Goal: Task Accomplishment & Management: Use online tool/utility

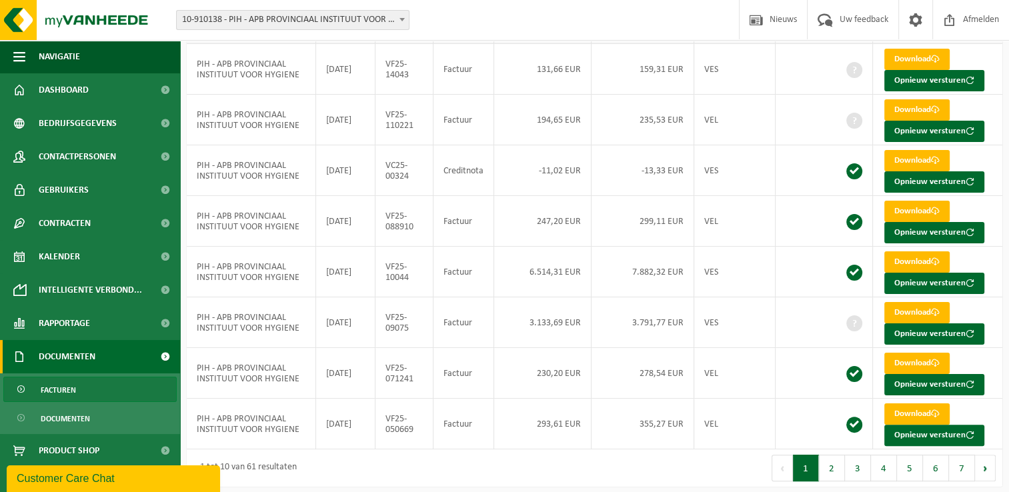
scroll to position [224, 0]
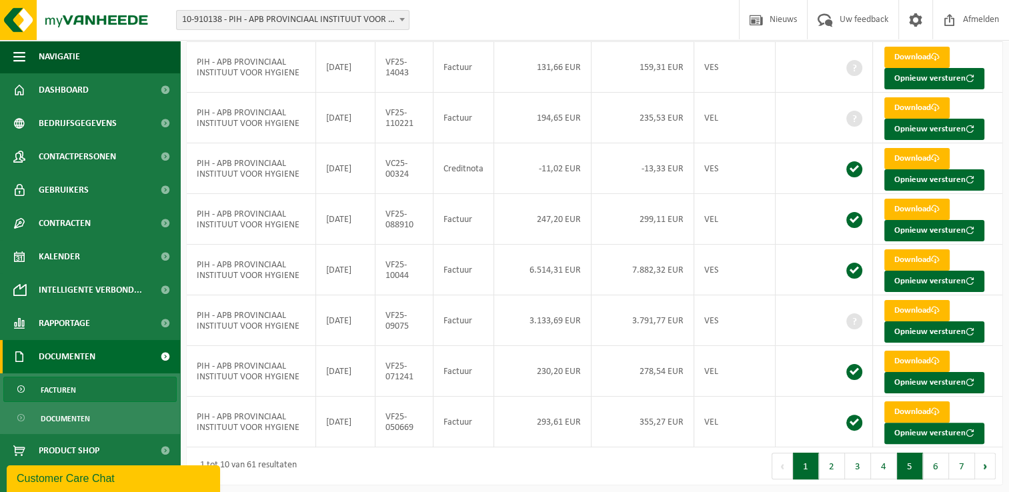
click at [913, 465] on button "5" at bounding box center [910, 466] width 26 height 27
click at [940, 467] on button "6" at bounding box center [936, 466] width 26 height 27
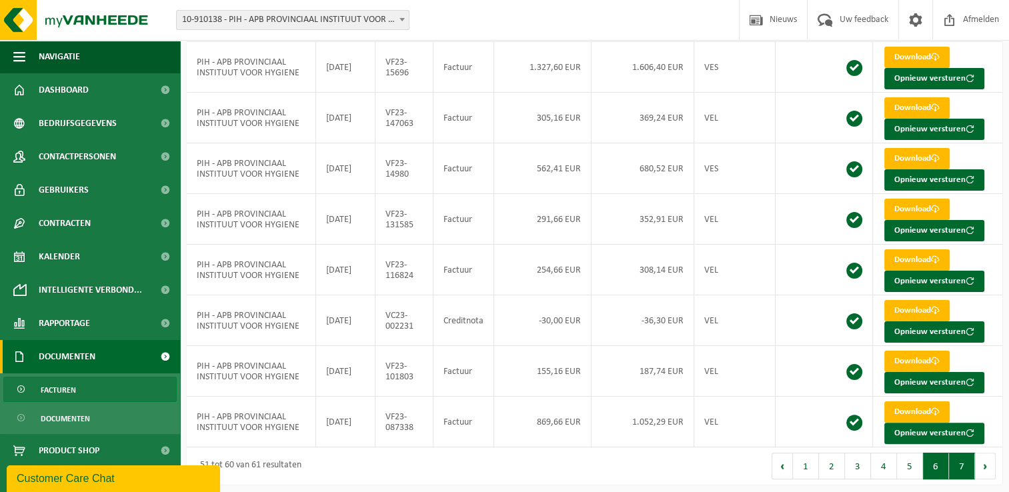
click at [967, 463] on button "7" at bounding box center [962, 466] width 26 height 27
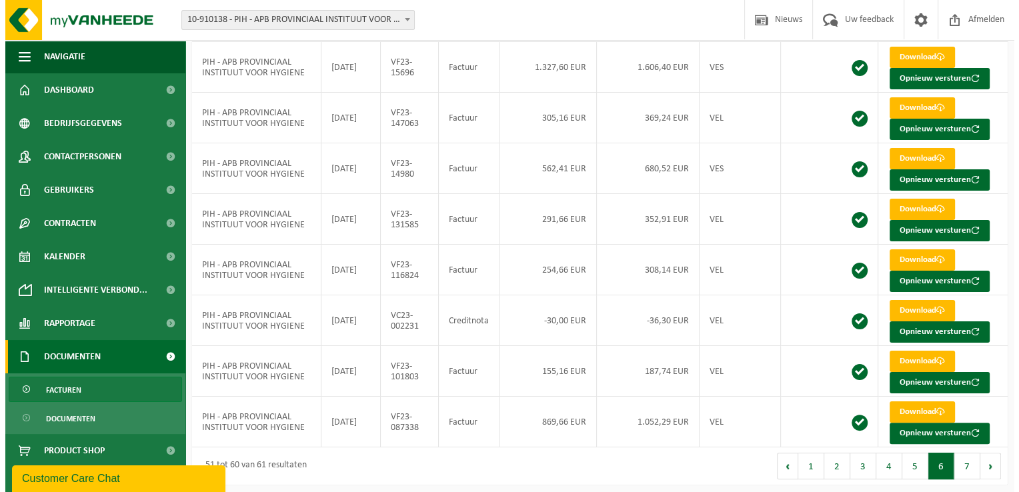
scroll to position [0, 0]
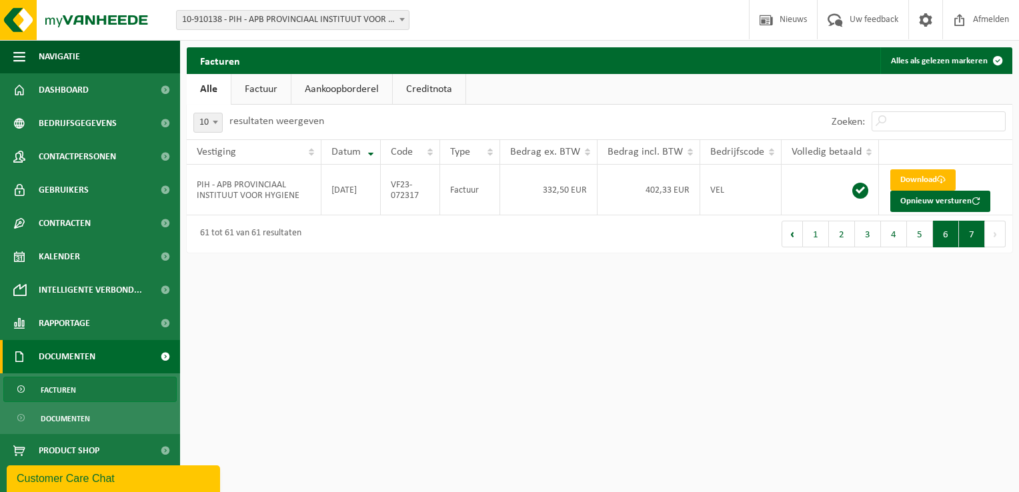
click at [944, 238] on button "6" at bounding box center [946, 234] width 26 height 27
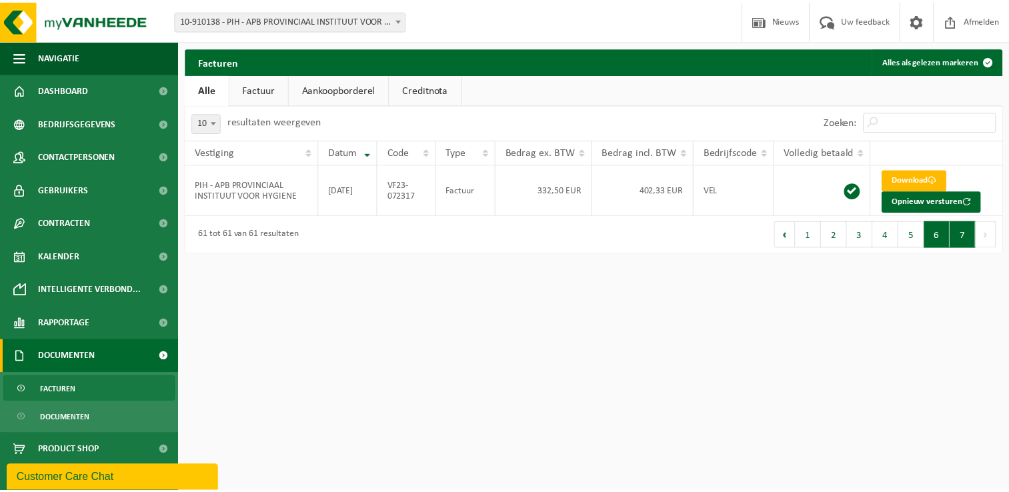
scroll to position [224, 0]
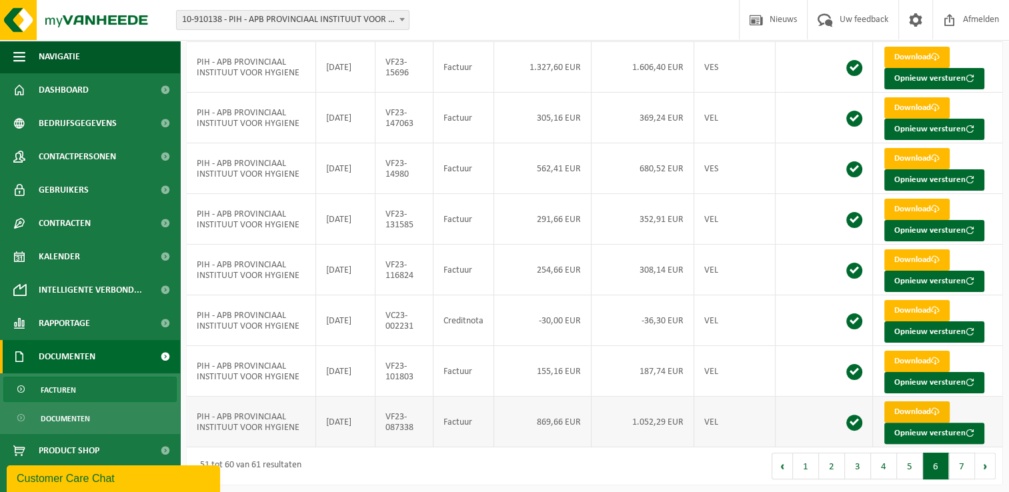
click at [913, 407] on link "Download" at bounding box center [916, 411] width 65 height 21
click at [905, 157] on link "Download" at bounding box center [916, 158] width 65 height 21
click at [909, 58] on link "Download" at bounding box center [916, 57] width 65 height 21
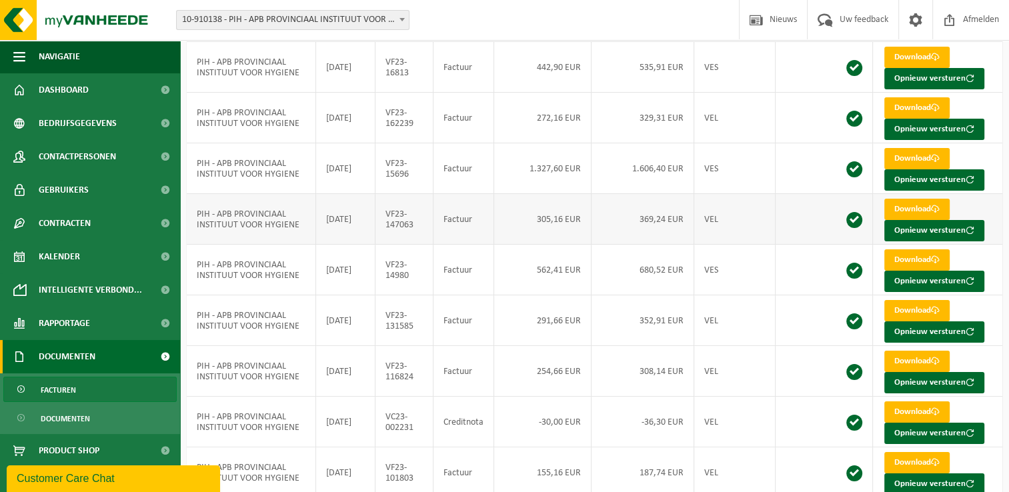
scroll to position [91, 0]
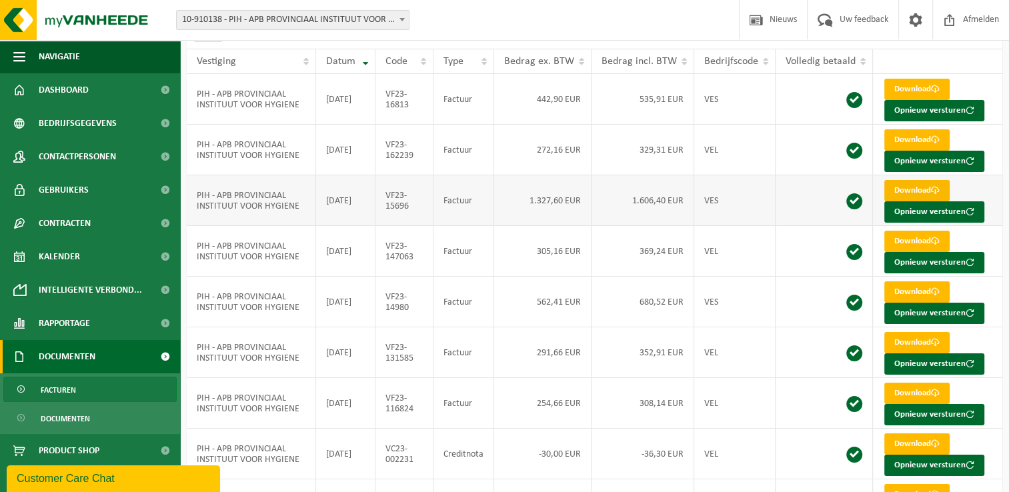
click at [903, 188] on link "Download" at bounding box center [916, 190] width 65 height 21
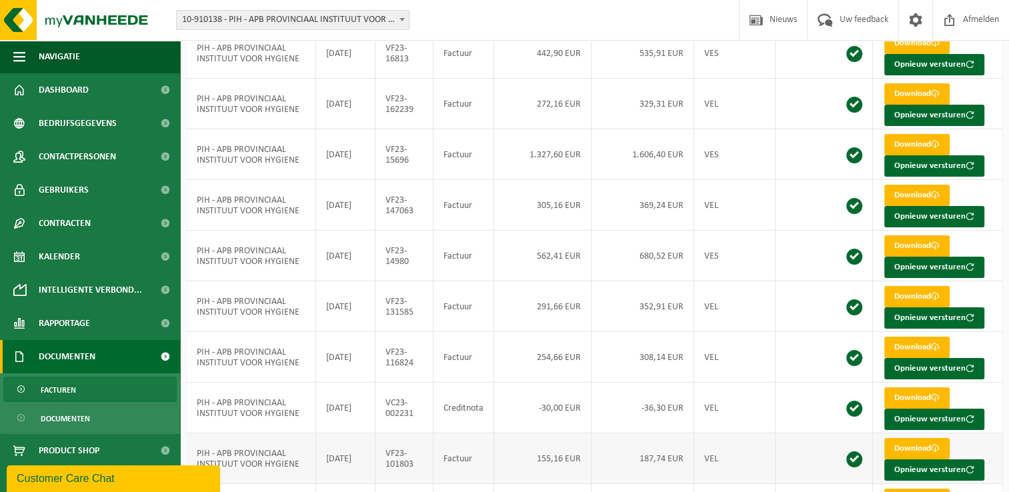
scroll to position [224, 0]
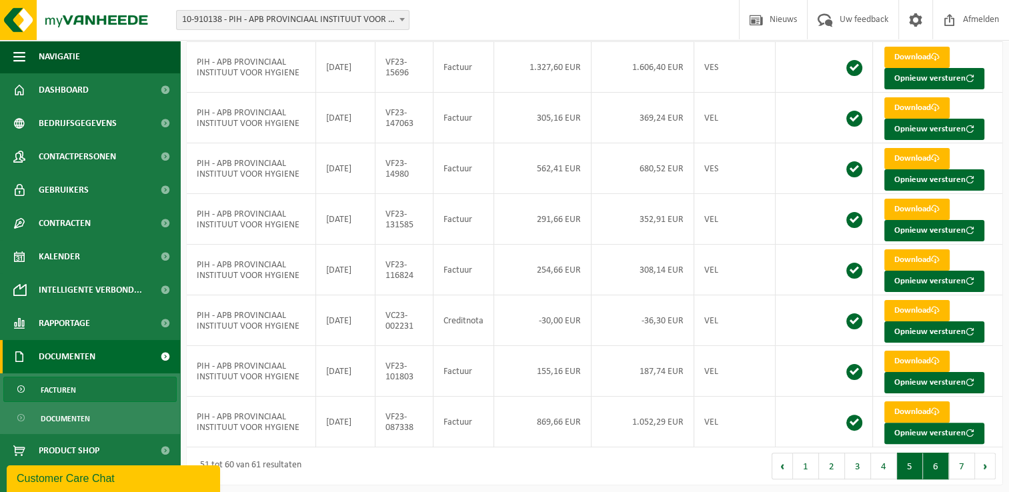
click at [914, 464] on button "5" at bounding box center [910, 466] width 26 height 27
click at [913, 357] on link "Download" at bounding box center [916, 361] width 65 height 21
click at [808, 470] on button "1" at bounding box center [806, 466] width 26 height 27
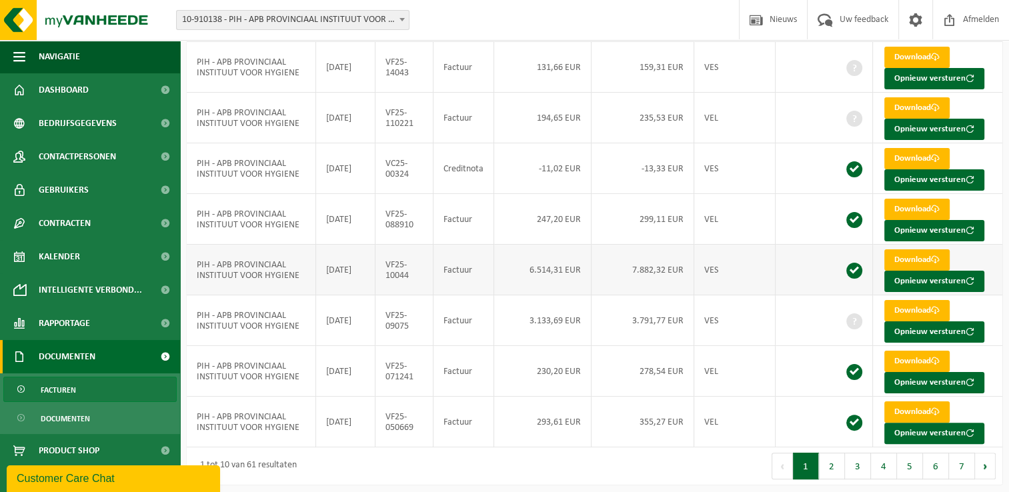
scroll to position [0, 0]
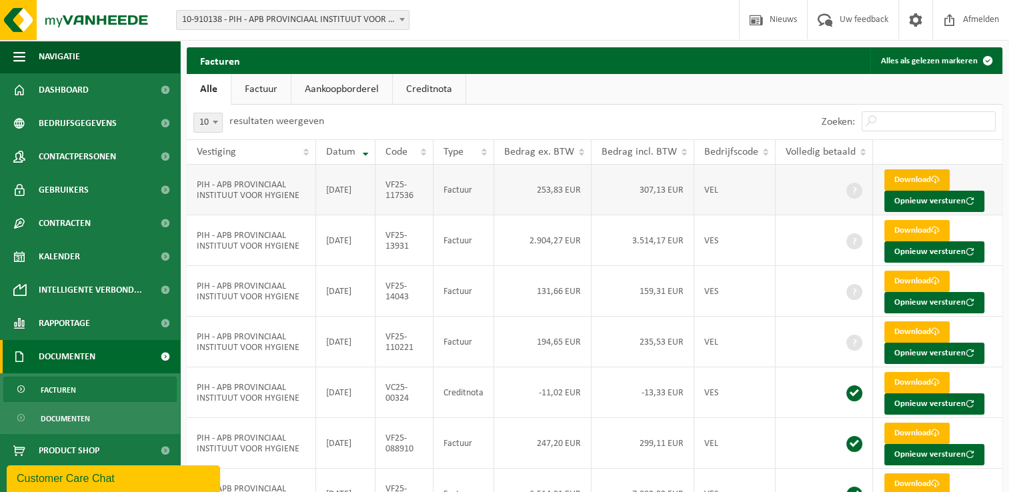
click at [925, 178] on link "Download" at bounding box center [916, 179] width 65 height 21
click at [915, 279] on link "Download" at bounding box center [916, 281] width 65 height 21
click at [85, 86] on span "Dashboard" at bounding box center [64, 89] width 50 height 33
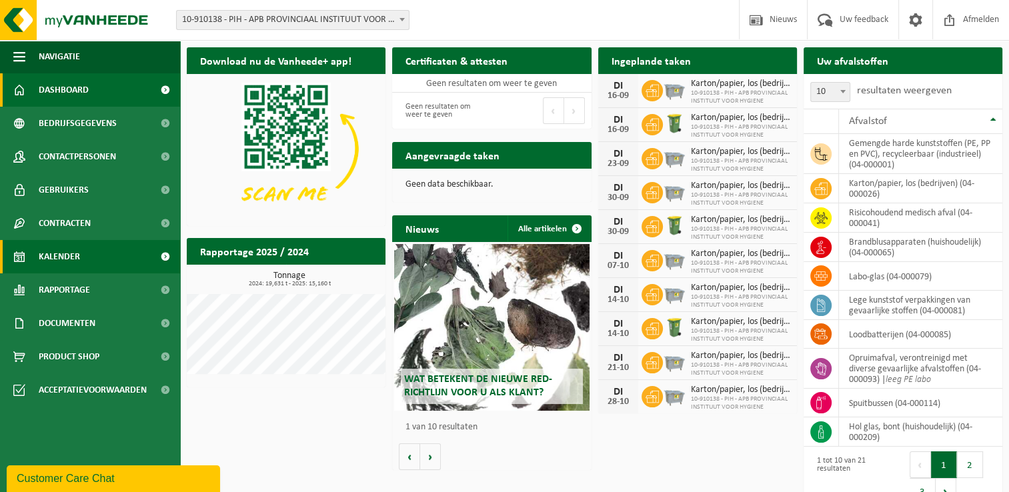
click at [88, 267] on link "Kalender" at bounding box center [90, 256] width 180 height 33
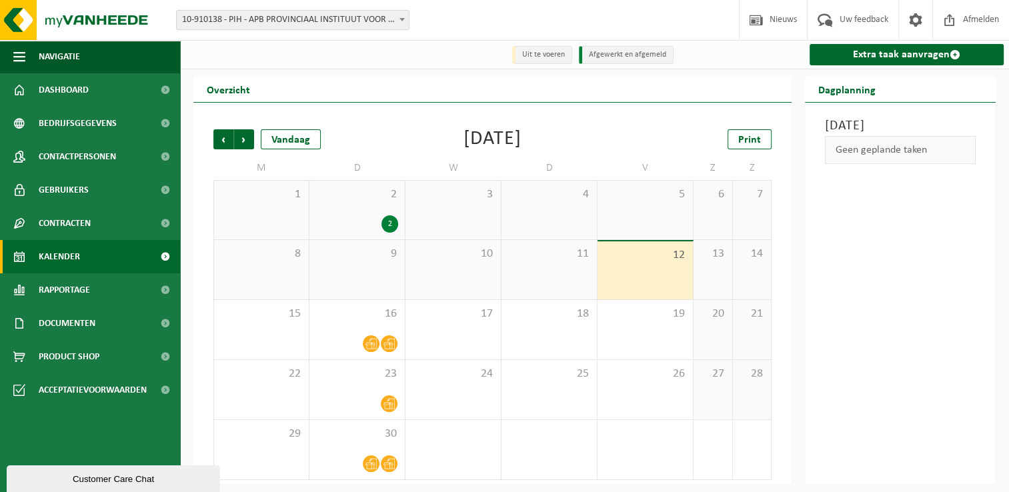
scroll to position [2, 0]
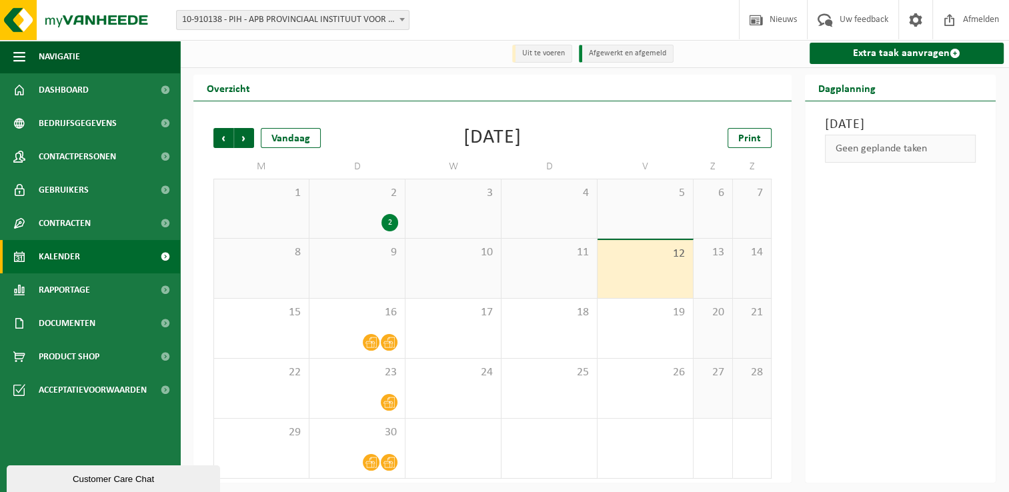
click at [469, 139] on div "[DATE]" at bounding box center [492, 138] width 58 height 20
click at [469, 139] on div "September 2025" at bounding box center [492, 138] width 58 height 20
drag, startPoint x: 469, startPoint y: 139, endPoint x: 441, endPoint y: 146, distance: 28.9
click at [463, 146] on div "September 2025" at bounding box center [492, 138] width 58 height 20
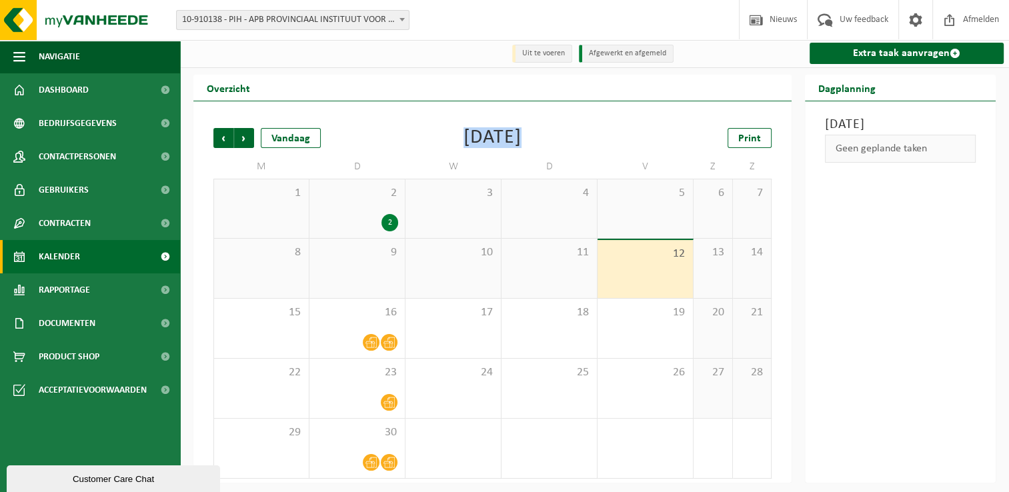
click at [419, 147] on div "Vorige Volgende Vandaag September 2025 Print" at bounding box center [492, 138] width 558 height 20
click at [457, 170] on td "W" at bounding box center [453, 167] width 96 height 24
drag, startPoint x: 457, startPoint y: 170, endPoint x: 435, endPoint y: 171, distance: 22.0
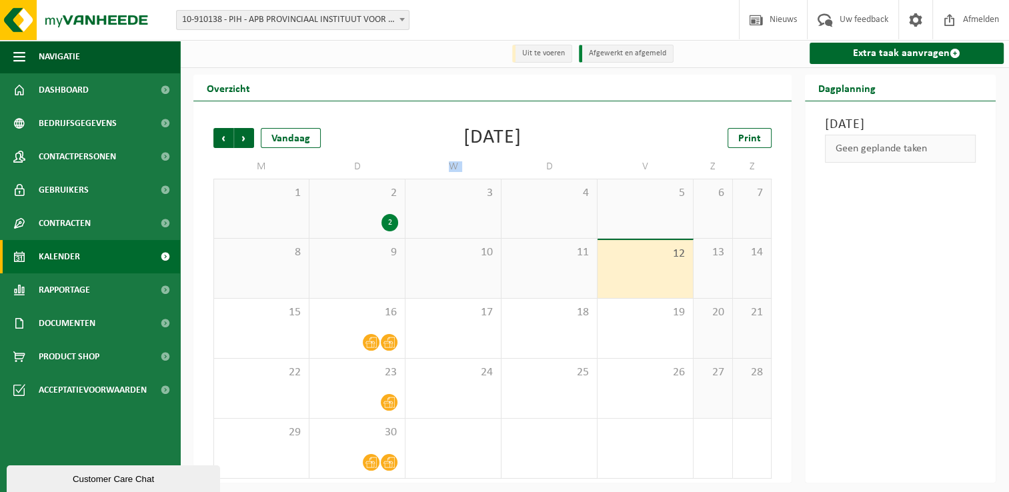
click at [435, 171] on td "W" at bounding box center [453, 167] width 96 height 24
click at [463, 145] on div "September 2025" at bounding box center [492, 138] width 58 height 20
click at [491, 134] on div "September 2025" at bounding box center [492, 138] width 58 height 20
click at [455, 172] on td "W" at bounding box center [453, 167] width 96 height 24
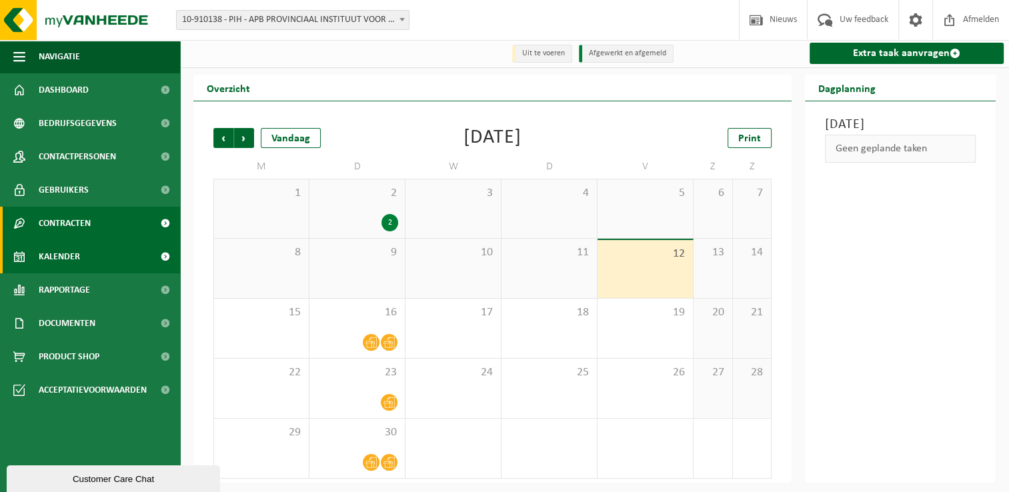
scroll to position [0, 0]
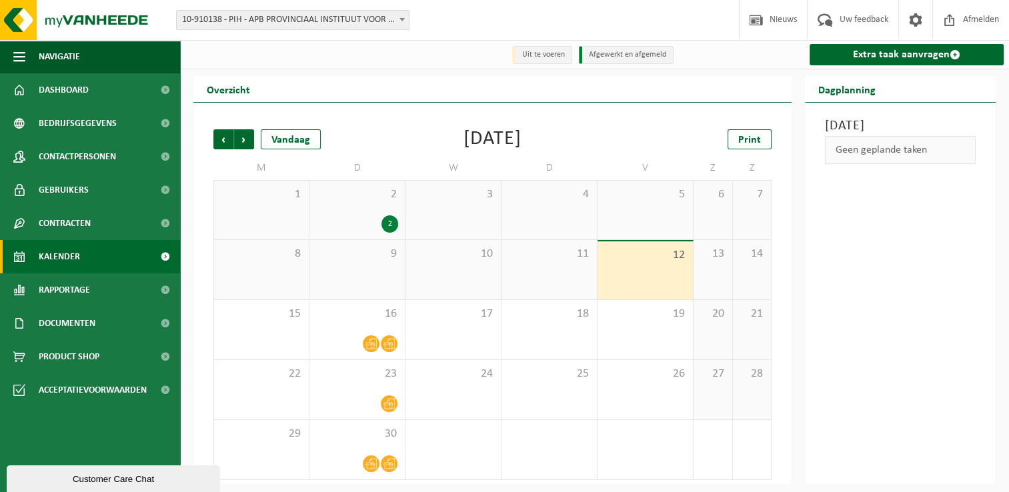
click at [521, 144] on div "September 2025" at bounding box center [492, 139] width 58 height 20
click at [521, 135] on div "September 2025" at bounding box center [492, 139] width 58 height 20
click at [521, 143] on div "September 2025" at bounding box center [492, 139] width 58 height 20
click at [499, 143] on div "September 2025" at bounding box center [492, 139] width 58 height 20
click at [79, 95] on span "Dashboard" at bounding box center [64, 89] width 50 height 33
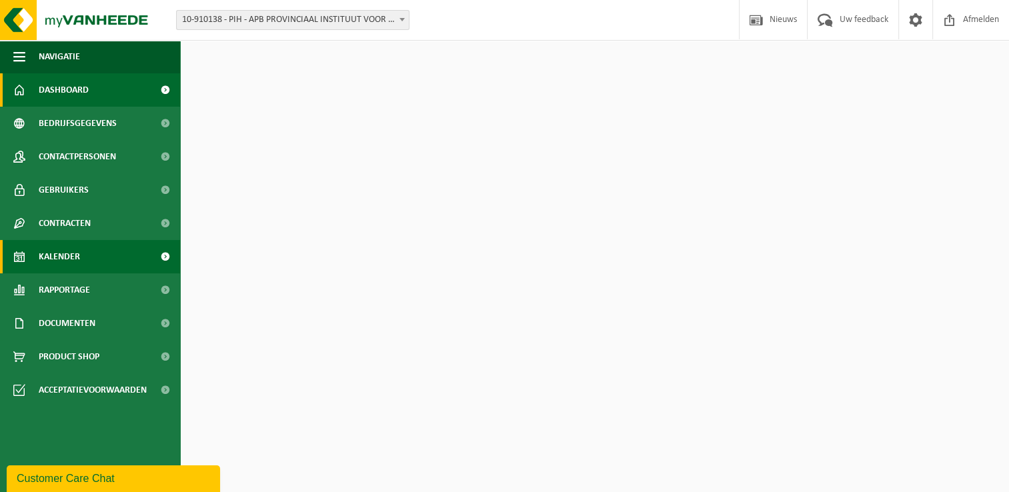
click at [93, 254] on link "Kalender" at bounding box center [90, 256] width 180 height 33
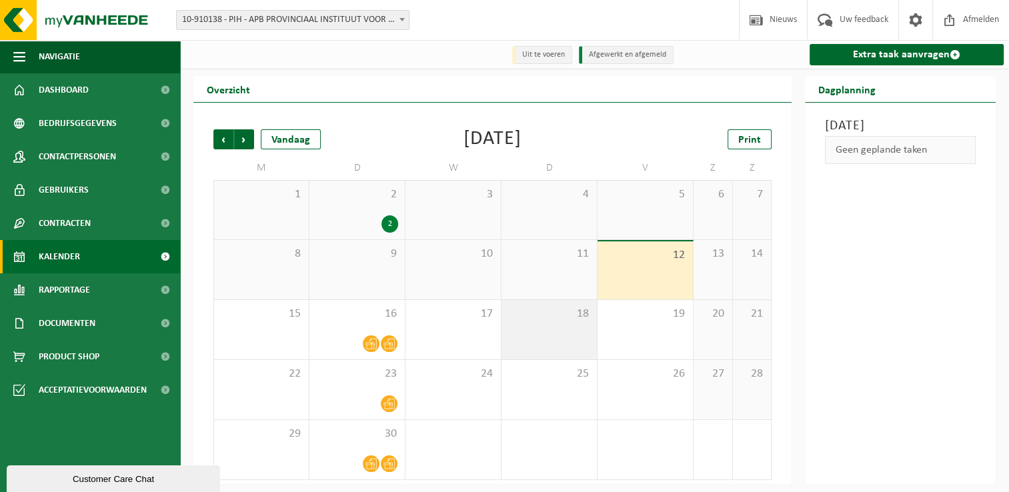
click at [571, 340] on div "18" at bounding box center [548, 329] width 95 height 59
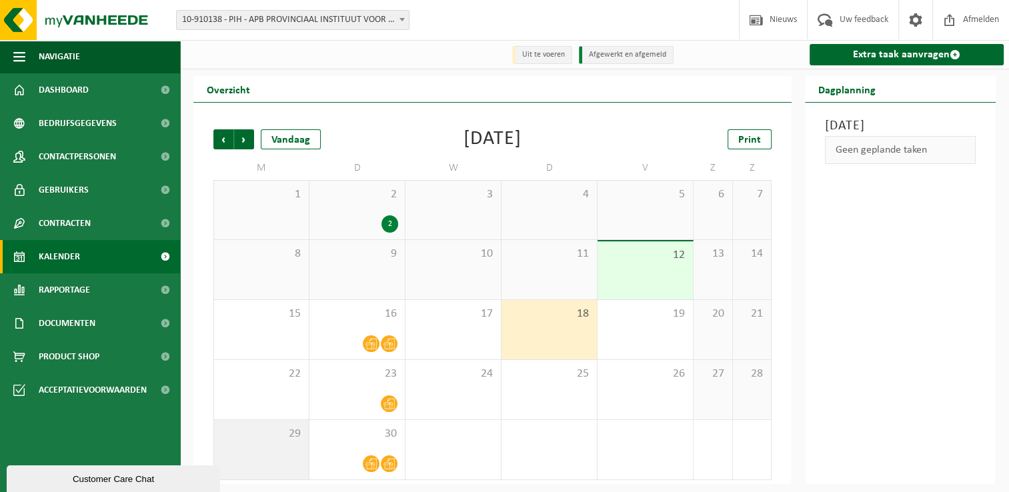
click at [275, 451] on div "29" at bounding box center [261, 449] width 95 height 59
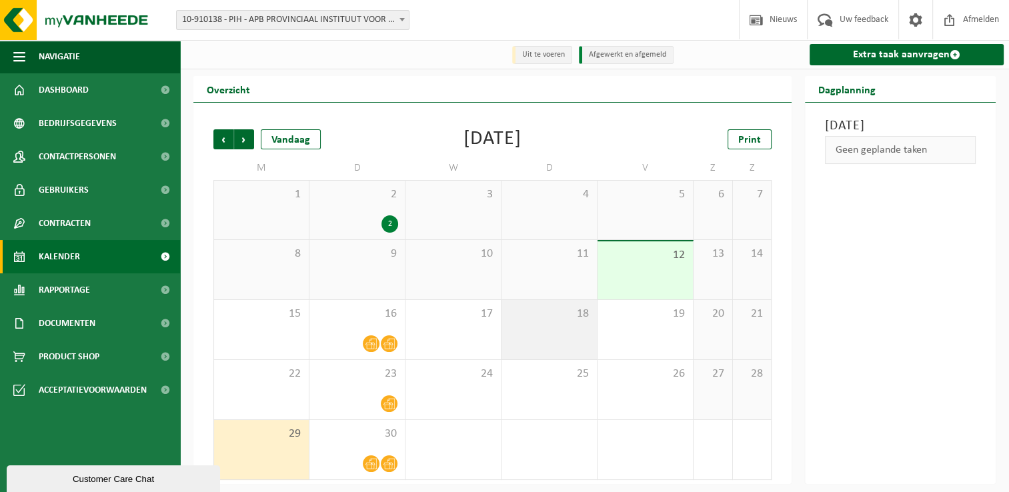
click at [589, 321] on span "18" at bounding box center [549, 314] width 82 height 15
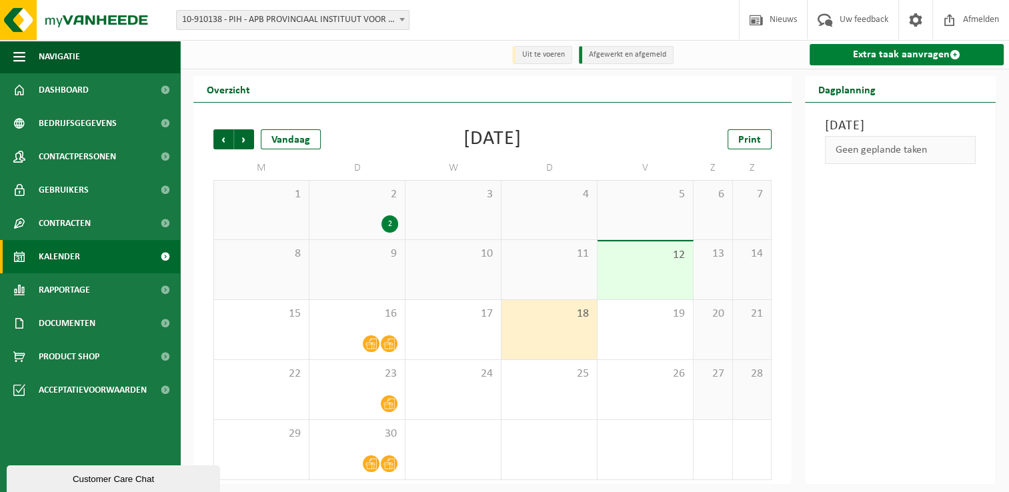
click at [947, 54] on link "Extra taak aanvragen" at bounding box center [906, 54] width 194 height 21
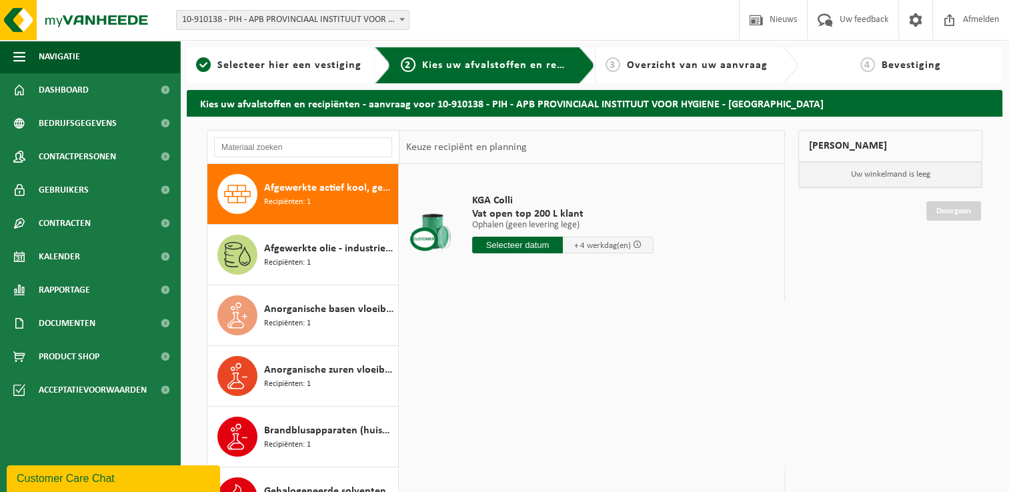
click at [633, 243] on span at bounding box center [637, 244] width 9 height 9
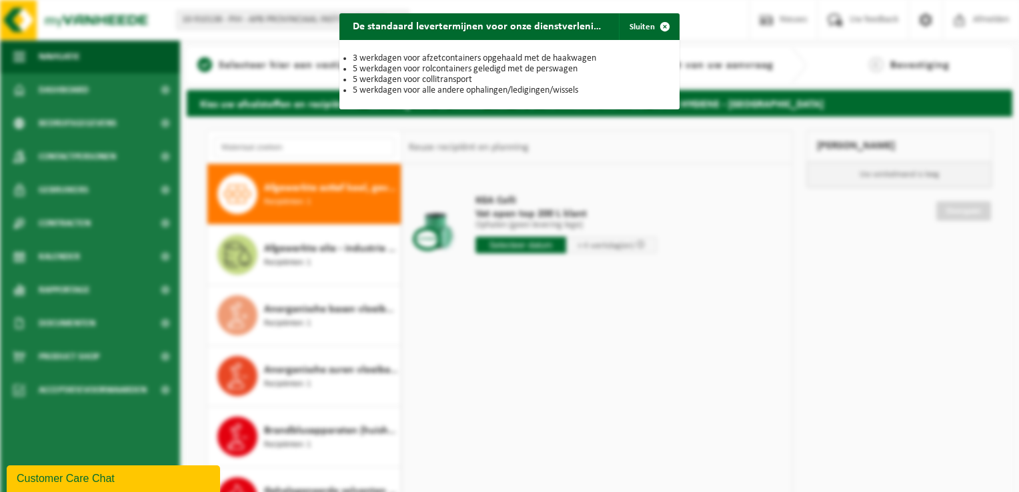
click at [488, 68] on li "5 werkdagen voor rolcontainers geledigd met de perswagen" at bounding box center [509, 69] width 313 height 11
drag, startPoint x: 488, startPoint y: 68, endPoint x: 429, endPoint y: 82, distance: 60.3
click at [429, 82] on li "5 werkdagen voor collitransport" at bounding box center [509, 80] width 313 height 11
drag, startPoint x: 429, startPoint y: 82, endPoint x: 391, endPoint y: 83, distance: 38.7
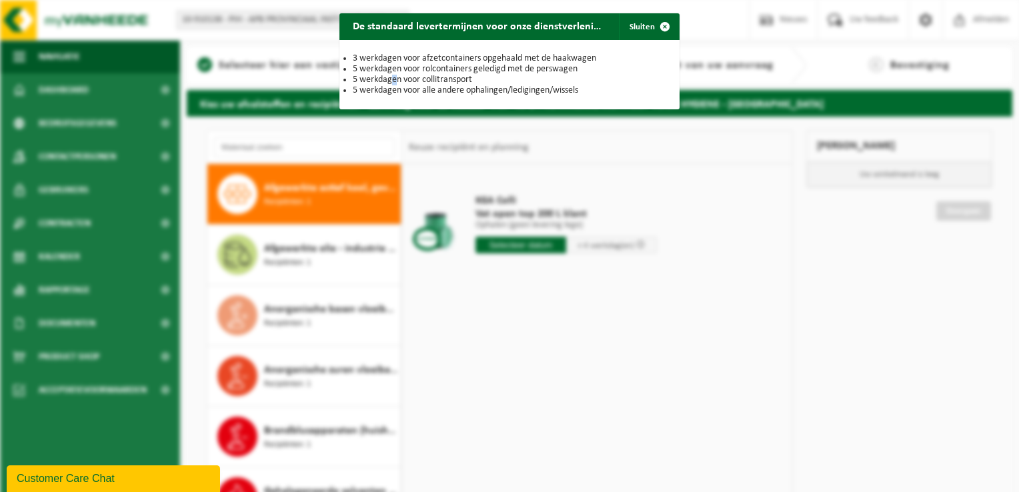
click at [391, 83] on li "5 werkdagen voor collitransport" at bounding box center [509, 80] width 313 height 11
drag, startPoint x: 391, startPoint y: 83, endPoint x: 387, endPoint y: 89, distance: 7.8
click at [387, 89] on li "5 werkdagen voor alle andere ophalingen/ledigingen/wissels" at bounding box center [509, 90] width 313 height 11
click at [653, 25] on span "button" at bounding box center [664, 26] width 27 height 27
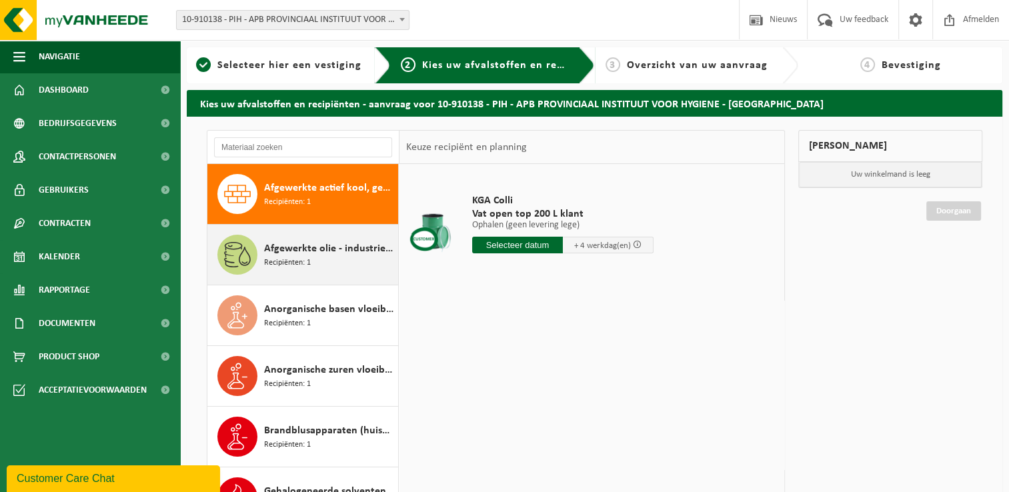
click at [305, 271] on div "Afgewerkte olie - industrie in kleinverpakking Recipiënten: 1" at bounding box center [329, 255] width 131 height 40
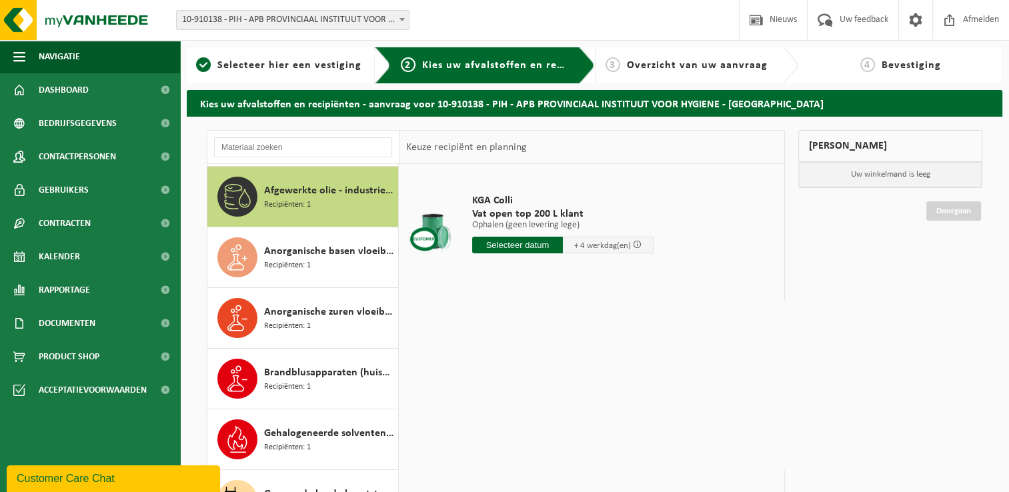
scroll to position [60, 0]
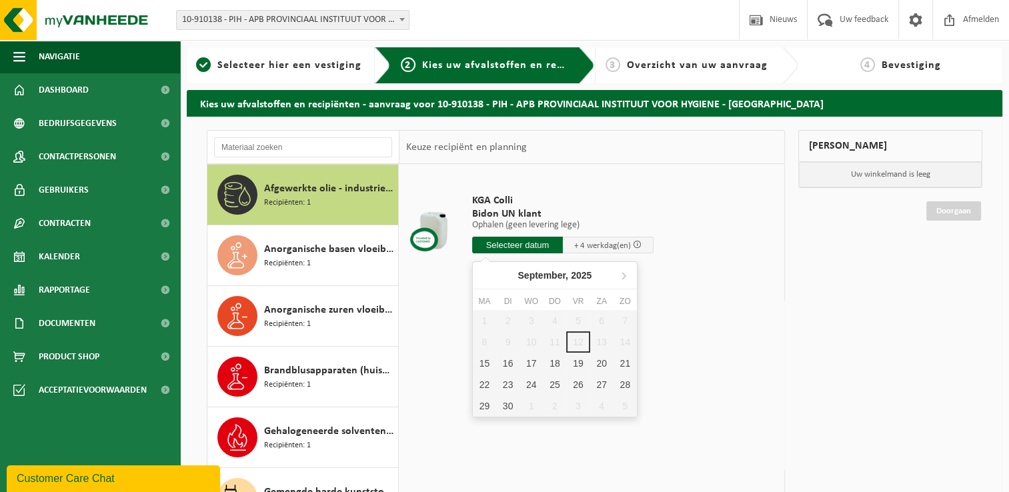
click at [523, 247] on input "text" at bounding box center [517, 245] width 91 height 17
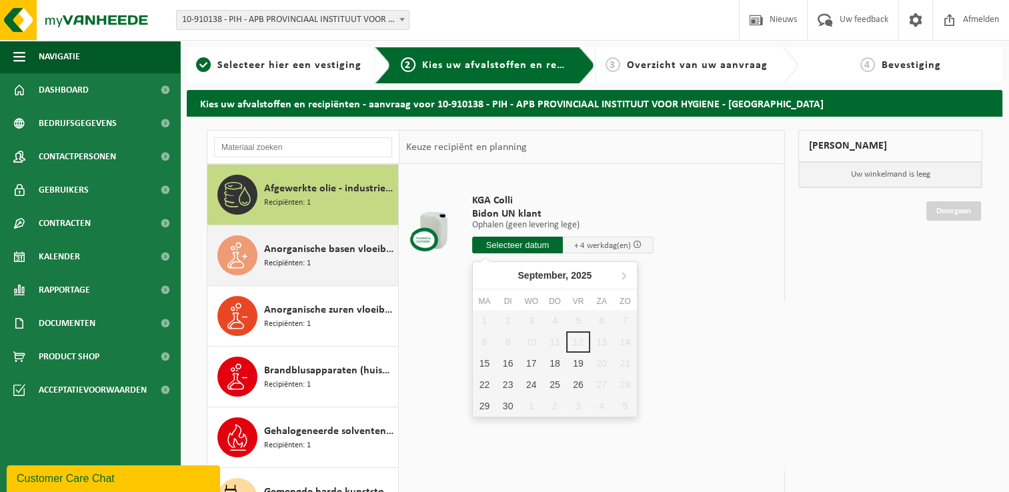
click at [333, 271] on div "Anorganische basen vloeibaar in kleinverpakking Recipiënten: 1" at bounding box center [329, 255] width 131 height 40
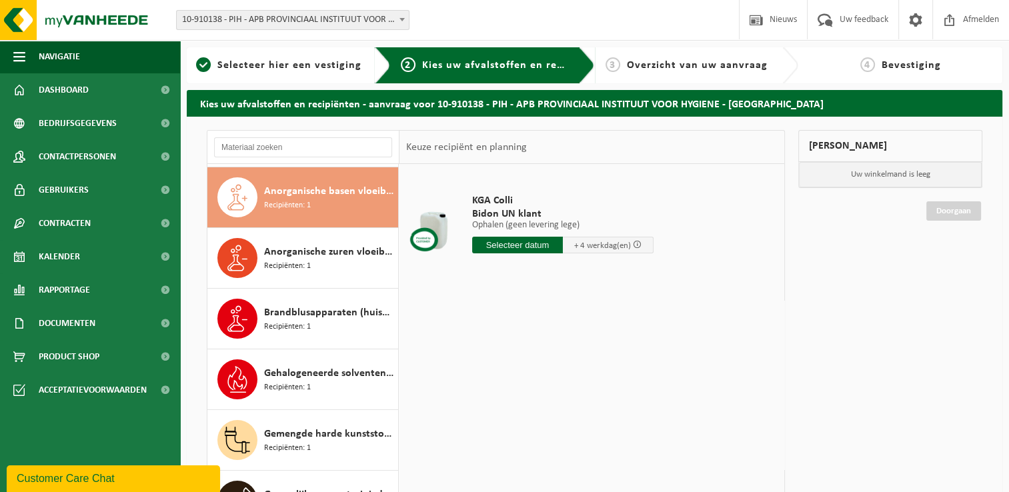
scroll to position [121, 0]
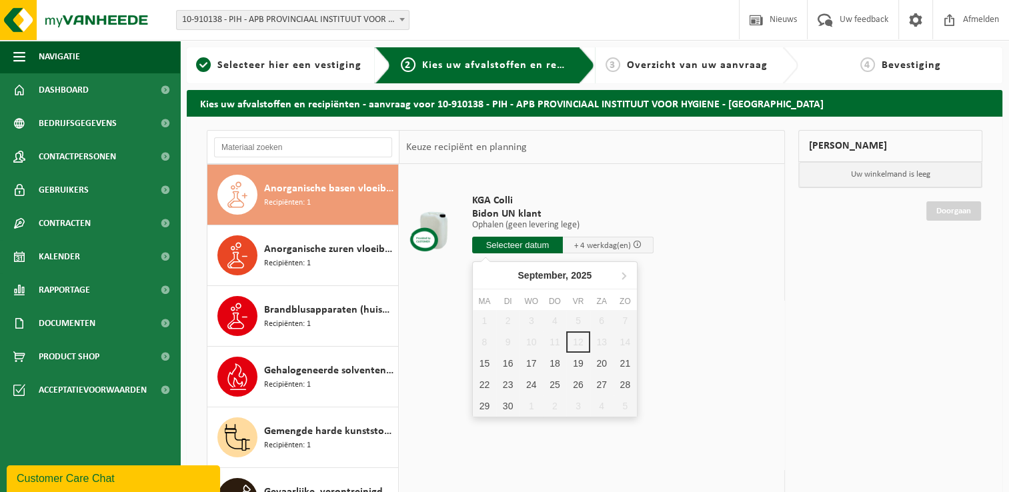
click at [527, 241] on input "text" at bounding box center [517, 245] width 91 height 17
click at [530, 392] on div "24" at bounding box center [530, 384] width 23 height 21
type input "Van 2025-09-24"
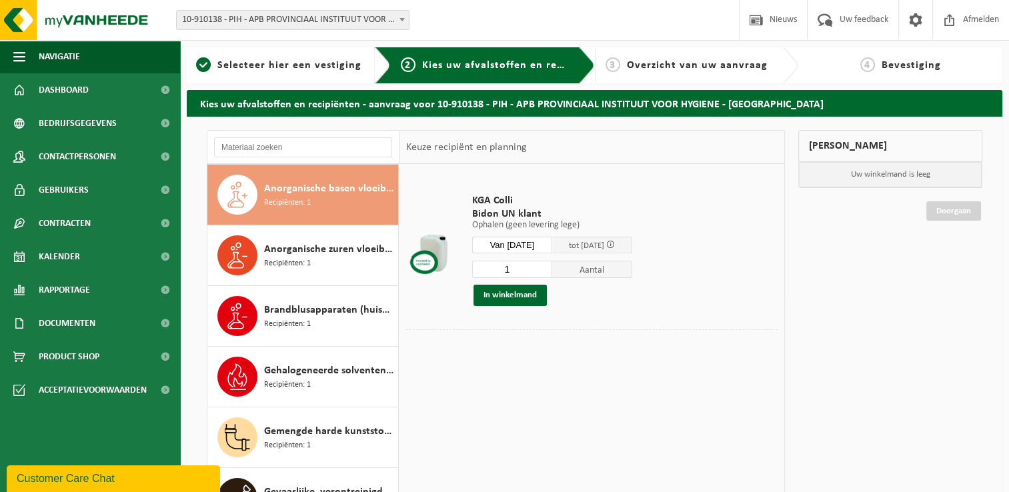
click at [536, 271] on input "1" at bounding box center [512, 269] width 80 height 17
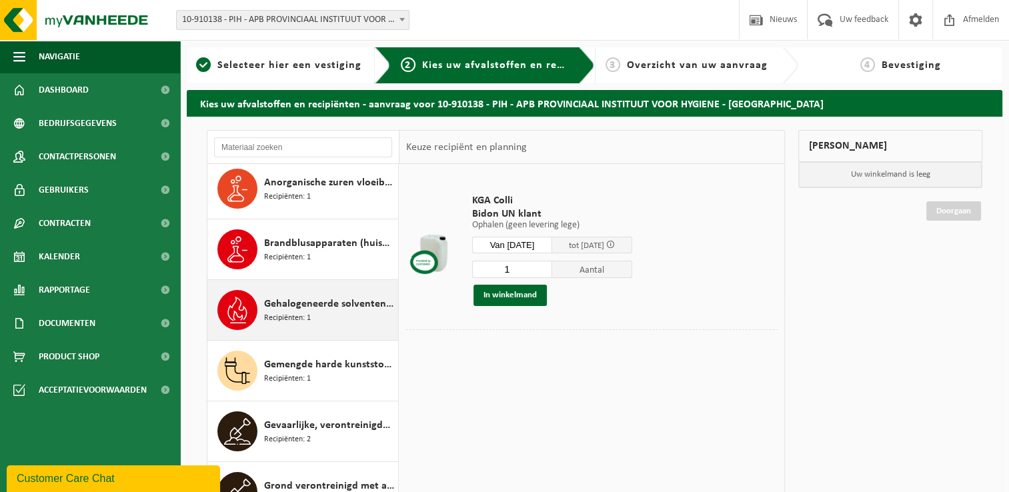
click at [269, 312] on span "Recipiënten: 1" at bounding box center [287, 318] width 47 height 13
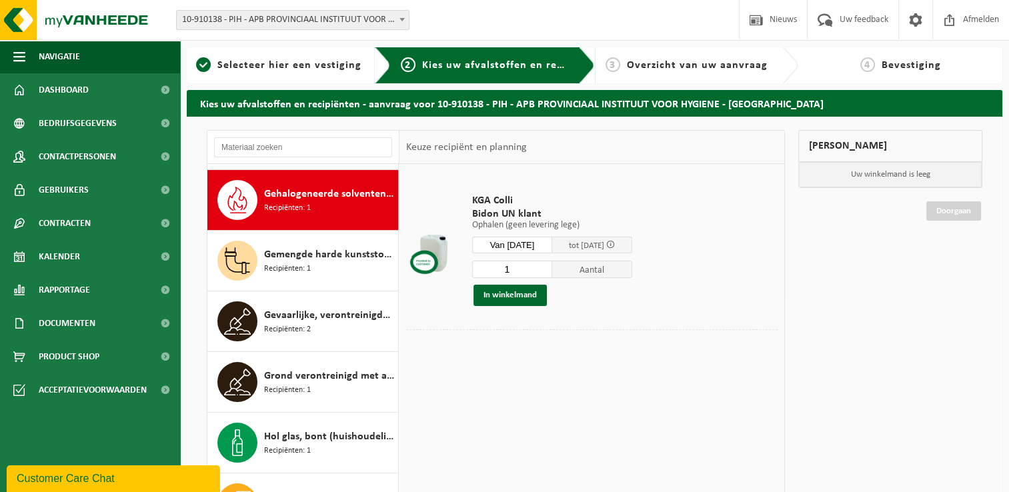
scroll to position [303, 0]
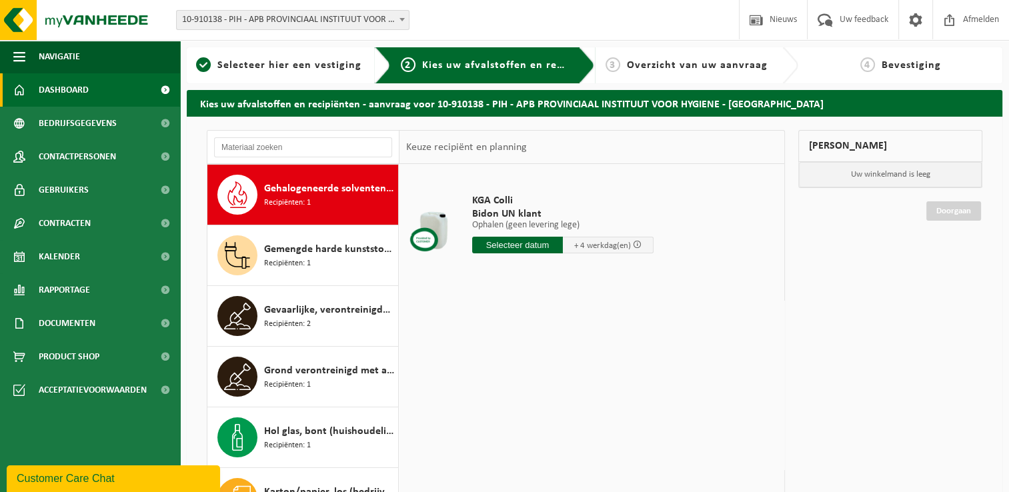
click at [85, 96] on span "Dashboard" at bounding box center [64, 89] width 50 height 33
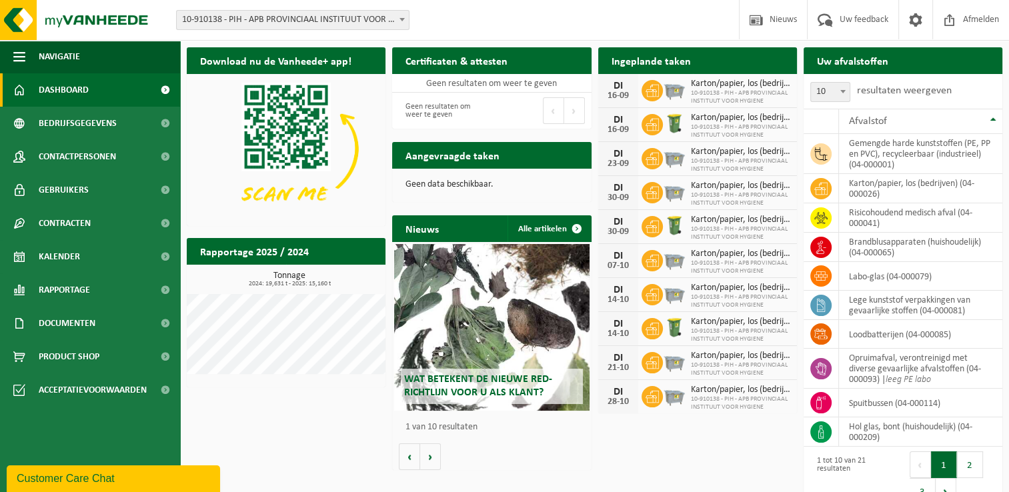
drag, startPoint x: 333, startPoint y: 408, endPoint x: 303, endPoint y: 383, distance: 39.8
click at [333, 407] on div "Download nu de Vanheede+ app! Verberg Certificaten & attesten Bekijk uw certifi…" at bounding box center [594, 278] width 822 height 474
click at [109, 271] on link "Kalender" at bounding box center [90, 256] width 180 height 33
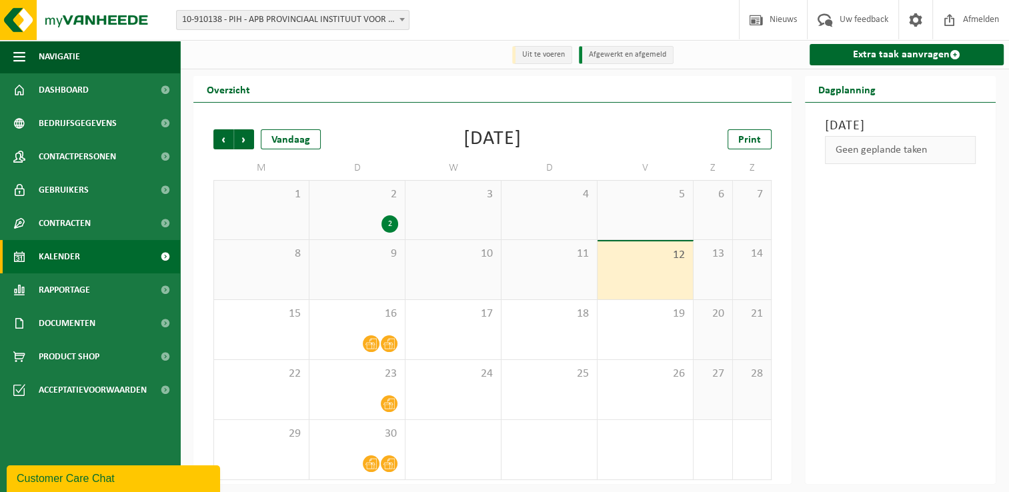
click at [521, 129] on div "[DATE]" at bounding box center [492, 139] width 58 height 20
click at [505, 133] on div "[DATE]" at bounding box center [492, 139] width 58 height 20
click at [475, 135] on div "[DATE]" at bounding box center [492, 139] width 58 height 20
click at [521, 143] on div "[DATE]" at bounding box center [492, 139] width 58 height 20
